Goal: Task Accomplishment & Management: Manage account settings

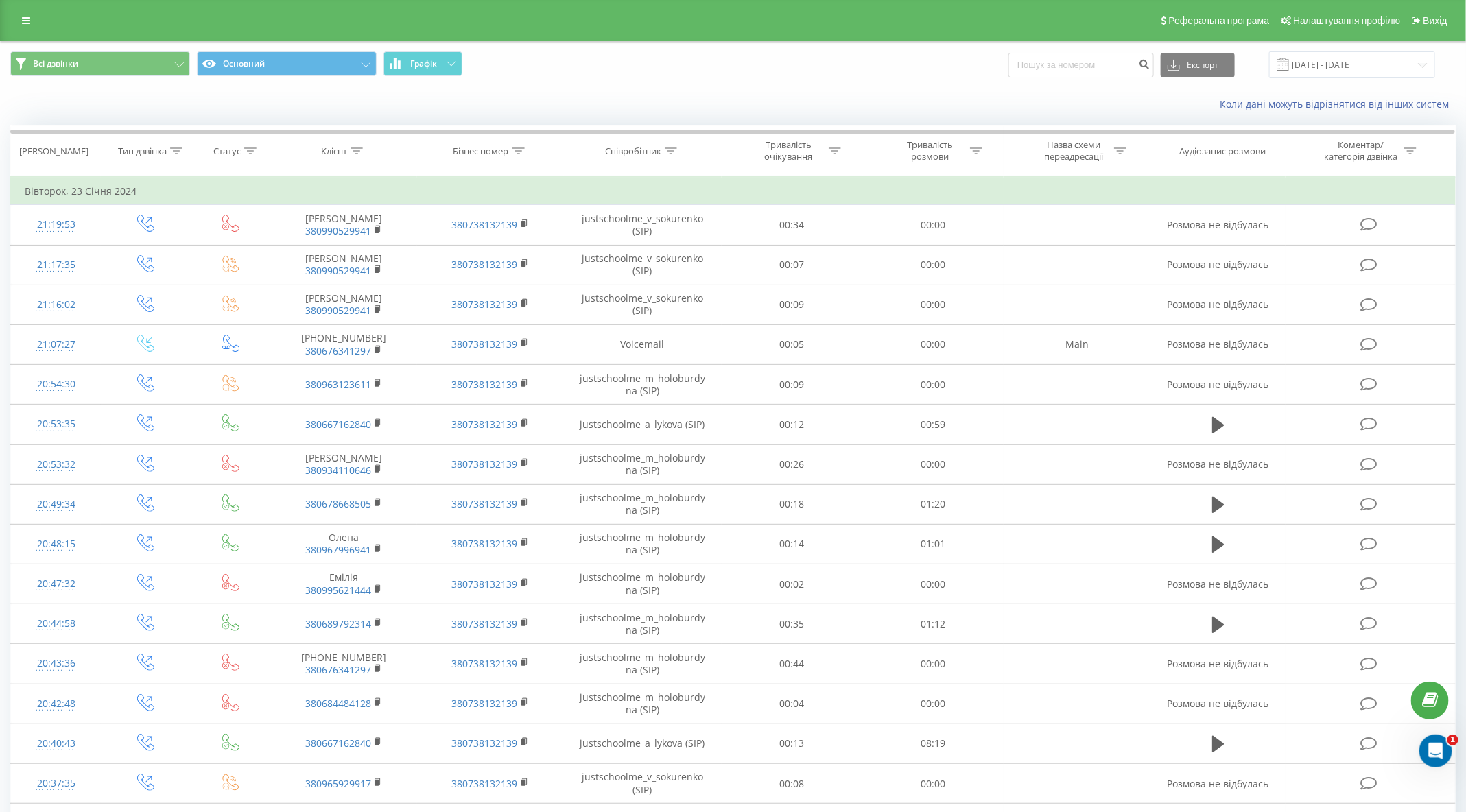
click at [41, 16] on div "Реферальна програма Налаштування профілю Вихід" at bounding box center [733, 21] width 1466 height 41
click at [36, 16] on link at bounding box center [26, 21] width 24 height 19
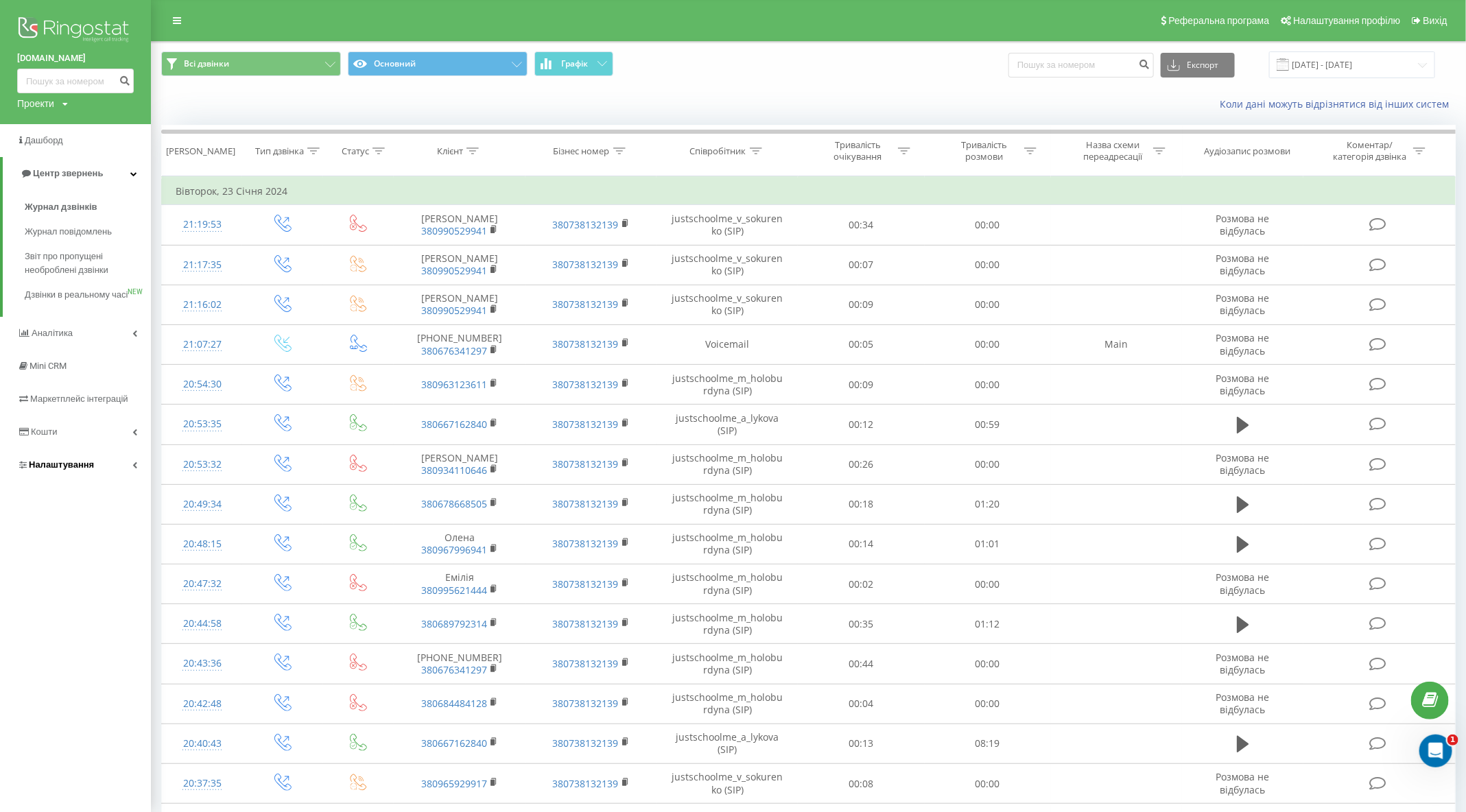
click at [66, 482] on link "Налаштування" at bounding box center [76, 465] width 151 height 33
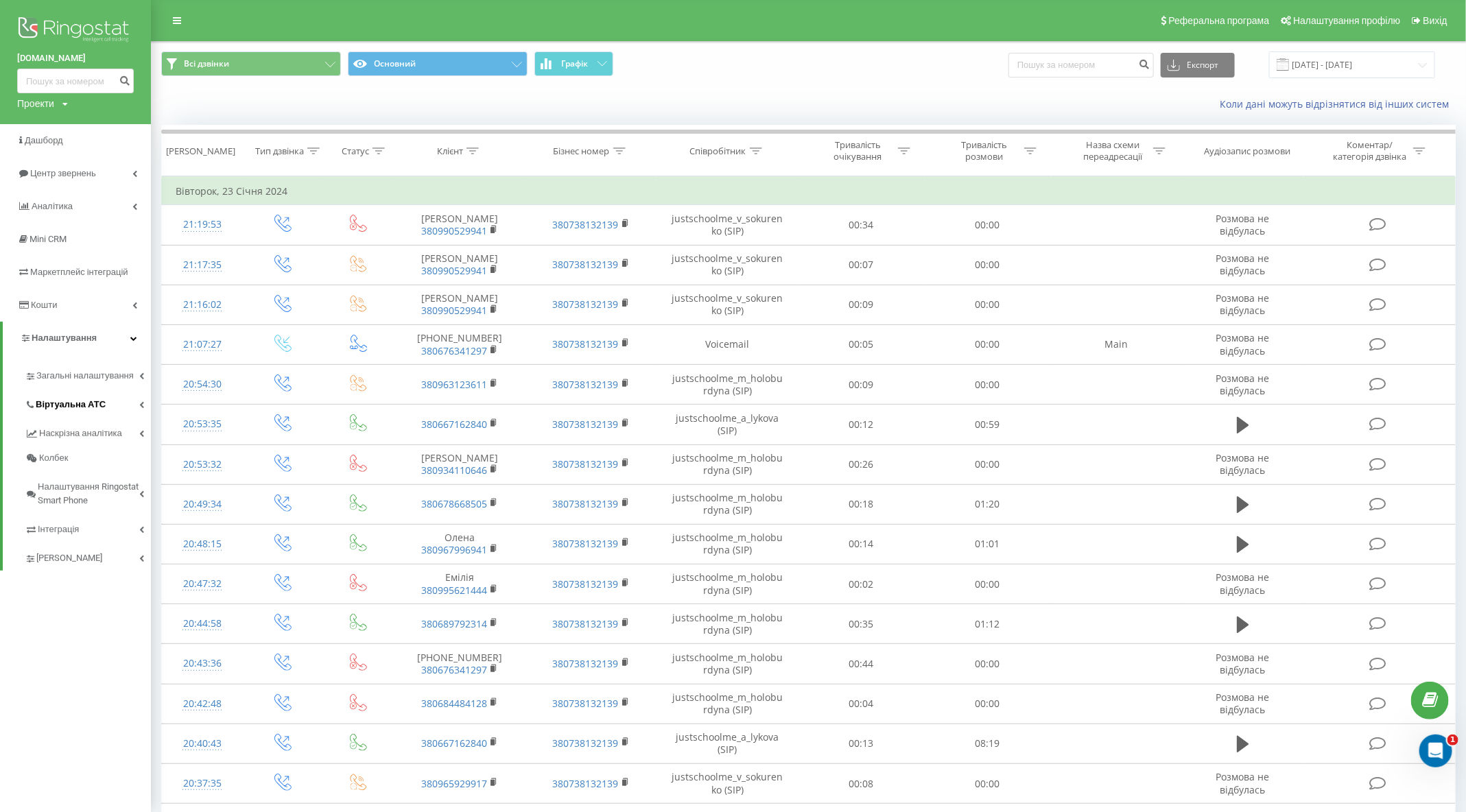
click at [84, 396] on link "Віртуальна АТС" at bounding box center [87, 402] width 126 height 29
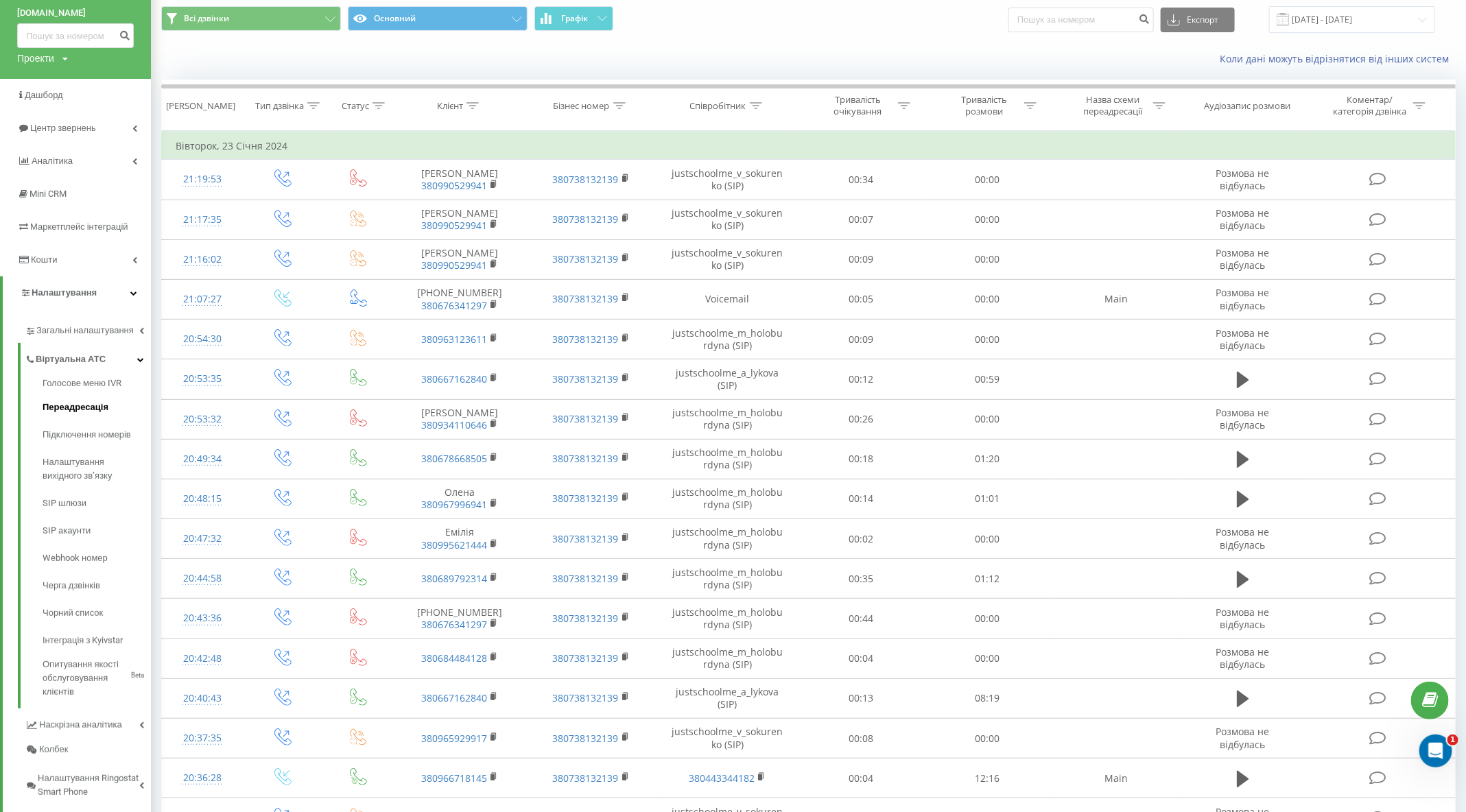
scroll to position [47, 0]
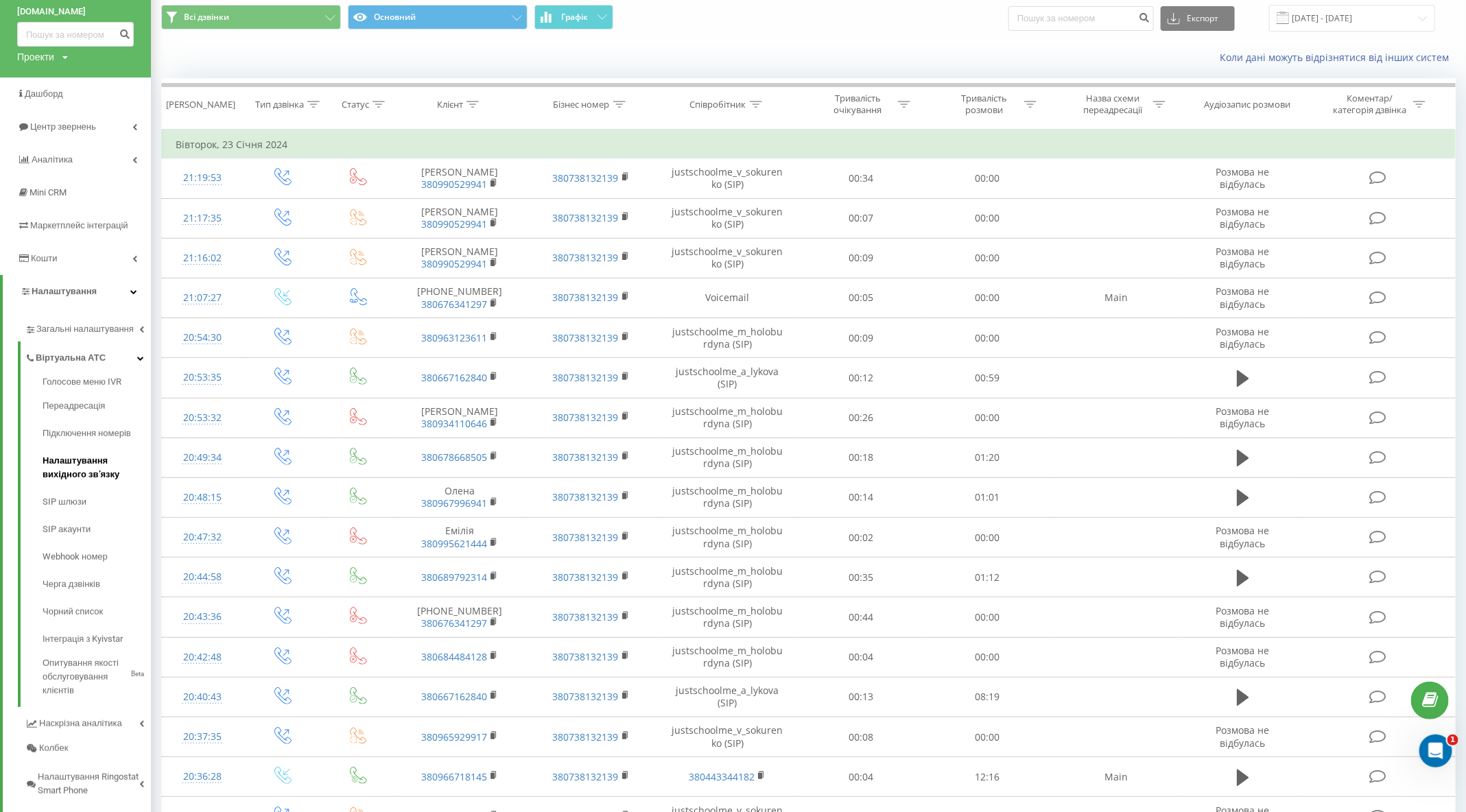
click at [93, 475] on span "Налаштування вихідного зв’язку" at bounding box center [93, 467] width 102 height 27
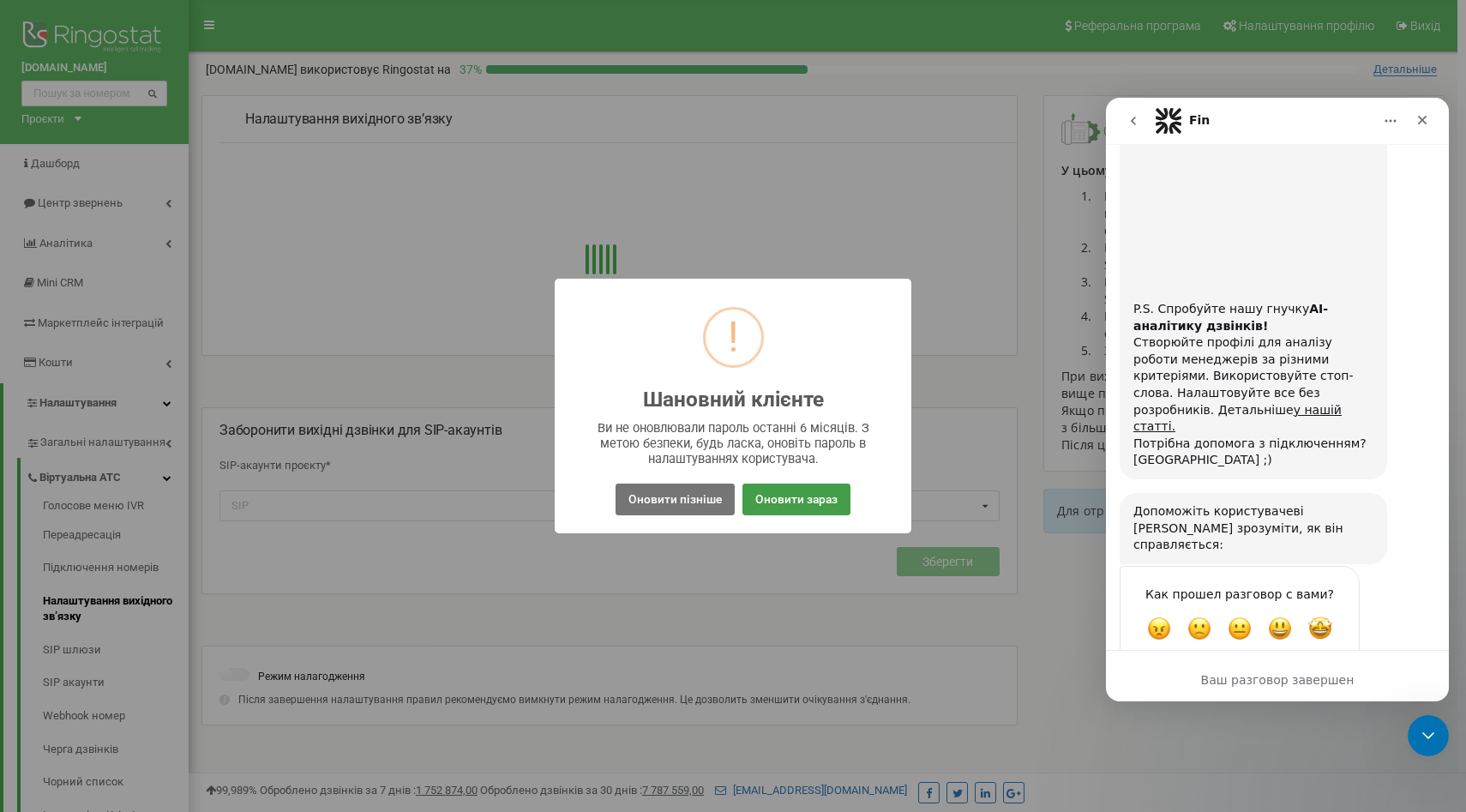
scroll to position [1068, 0]
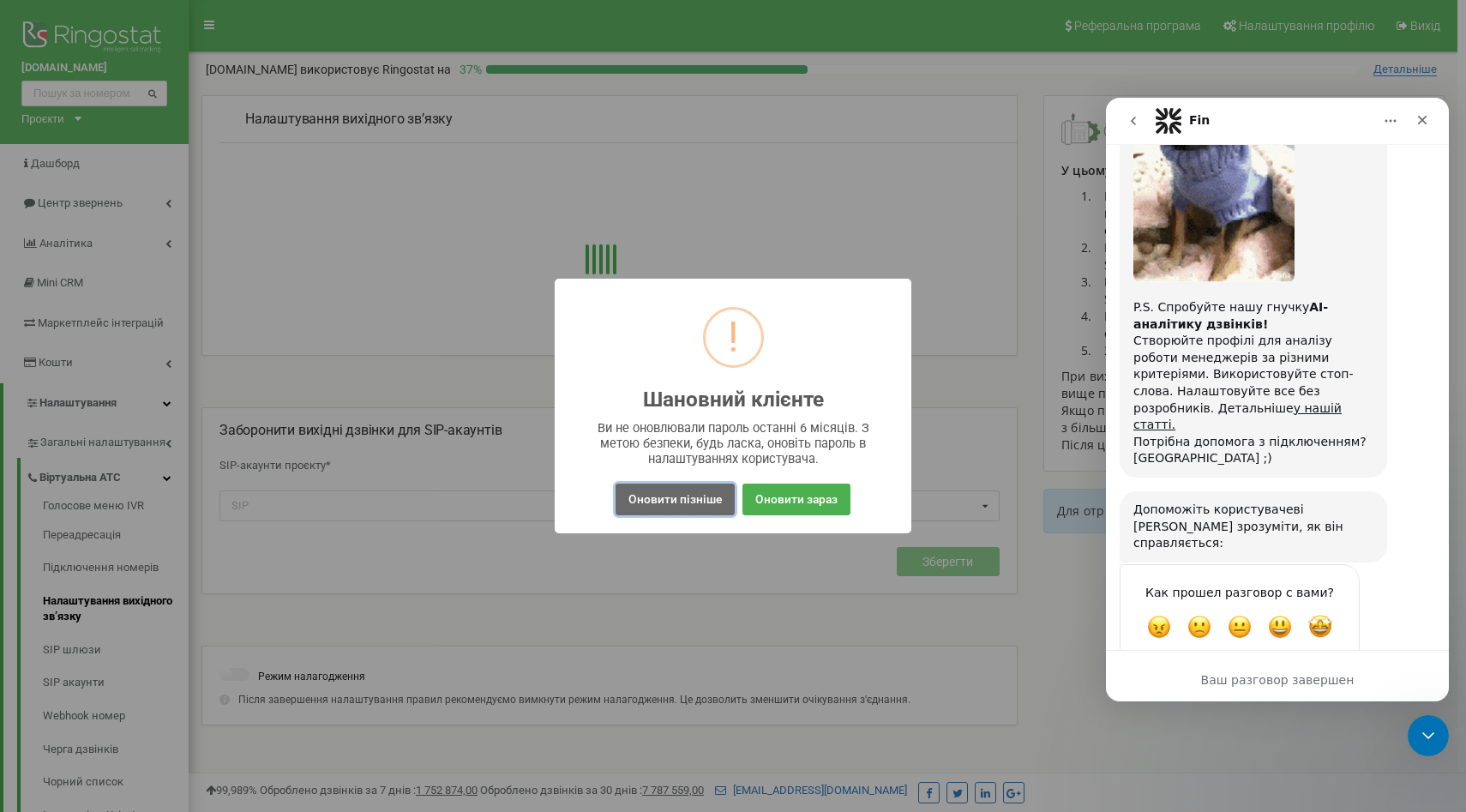
click at [720, 502] on button "Оновити пізніше" at bounding box center [675, 499] width 119 height 31
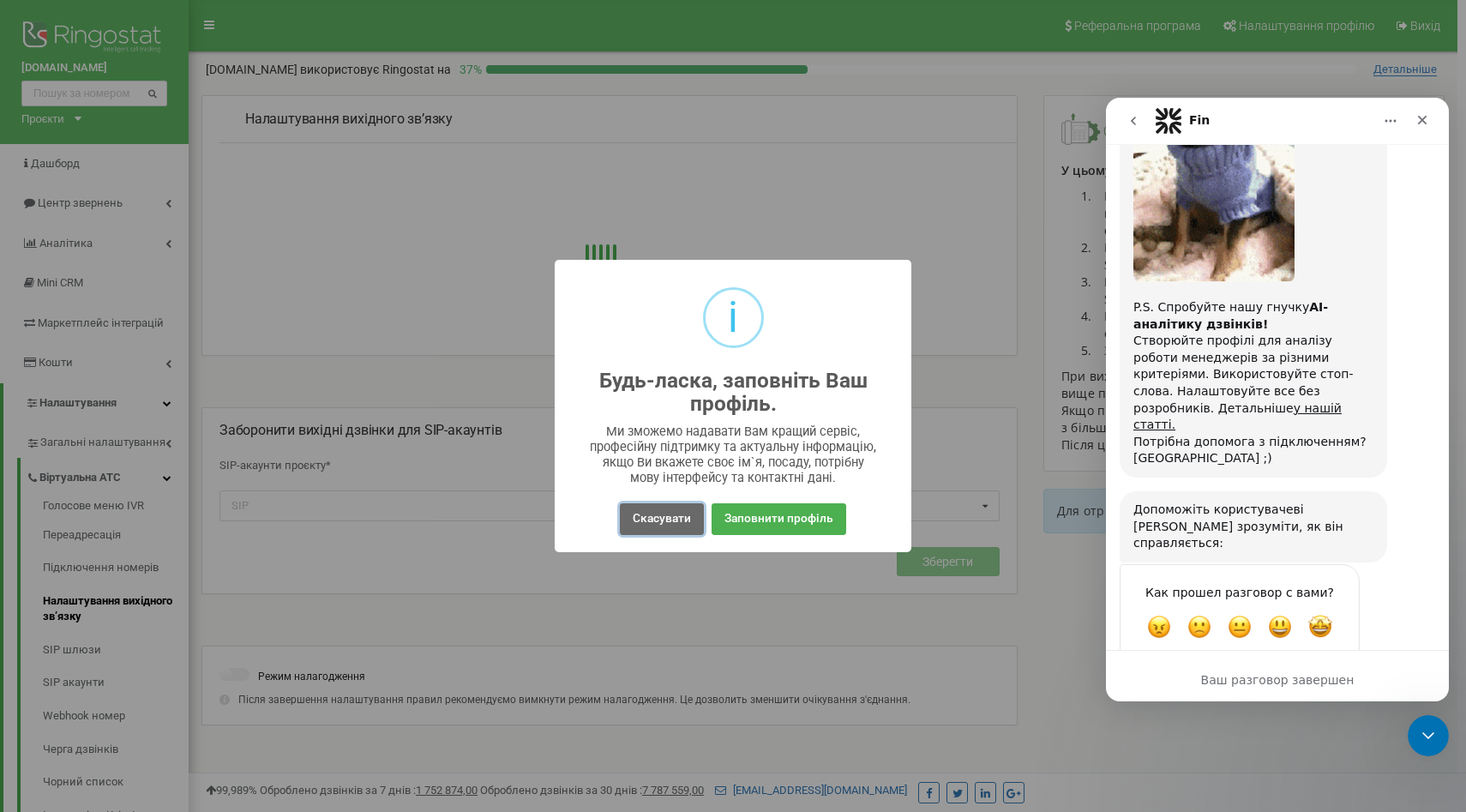
click at [672, 504] on button "Скасувати" at bounding box center [661, 518] width 84 height 31
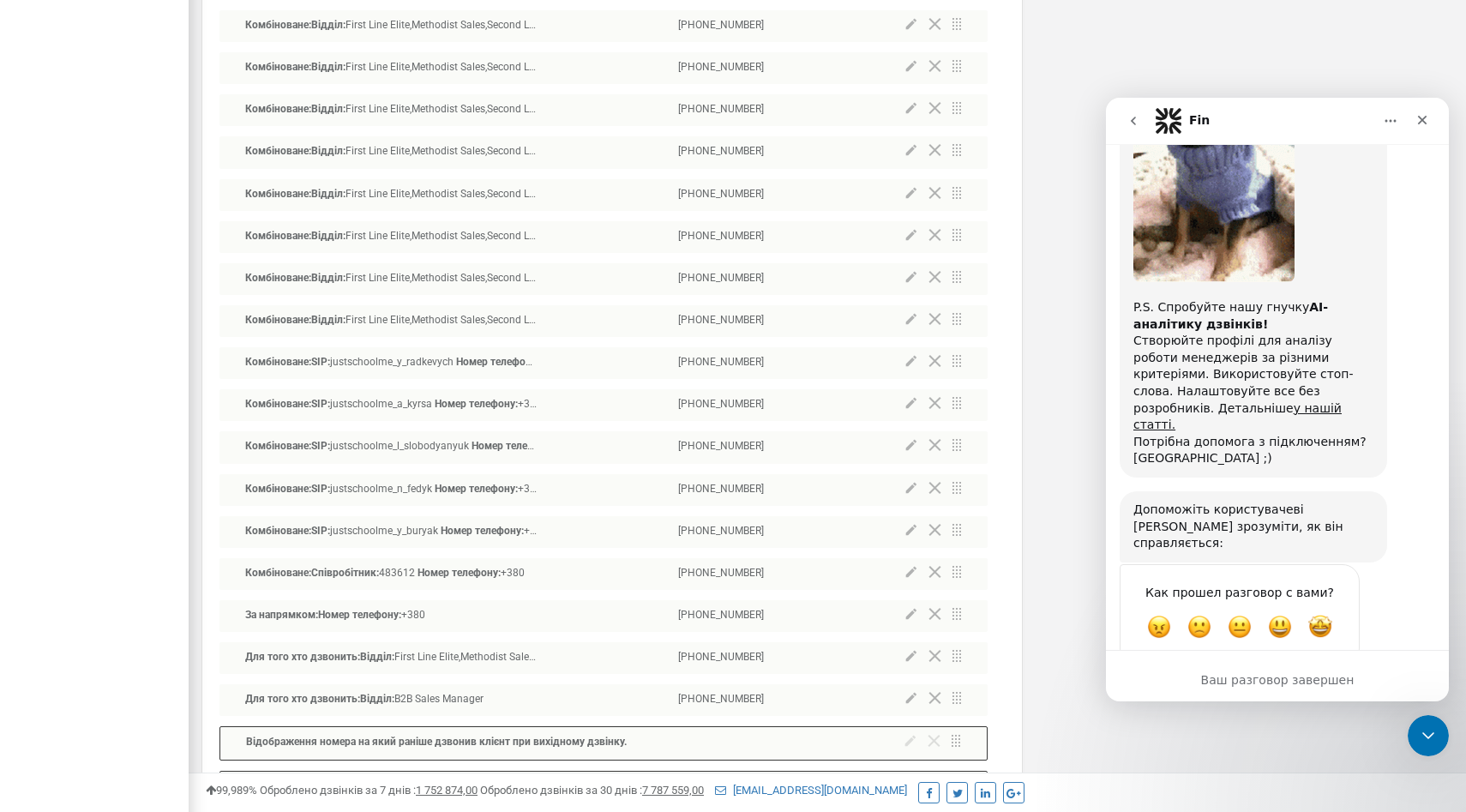
scroll to position [19295, 0]
